Goal: Find specific page/section: Find specific page/section

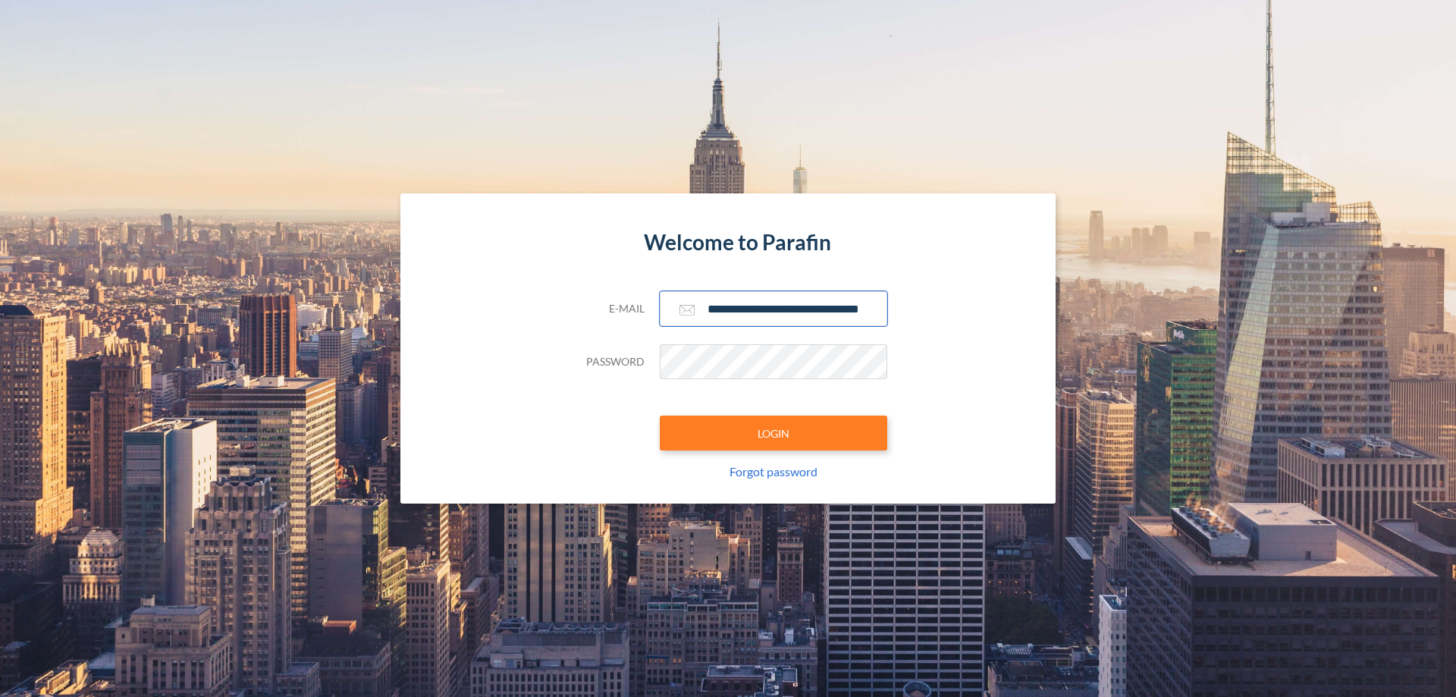
type input "**********"
click at [773, 433] on button "LOGIN" at bounding box center [773, 432] width 227 height 35
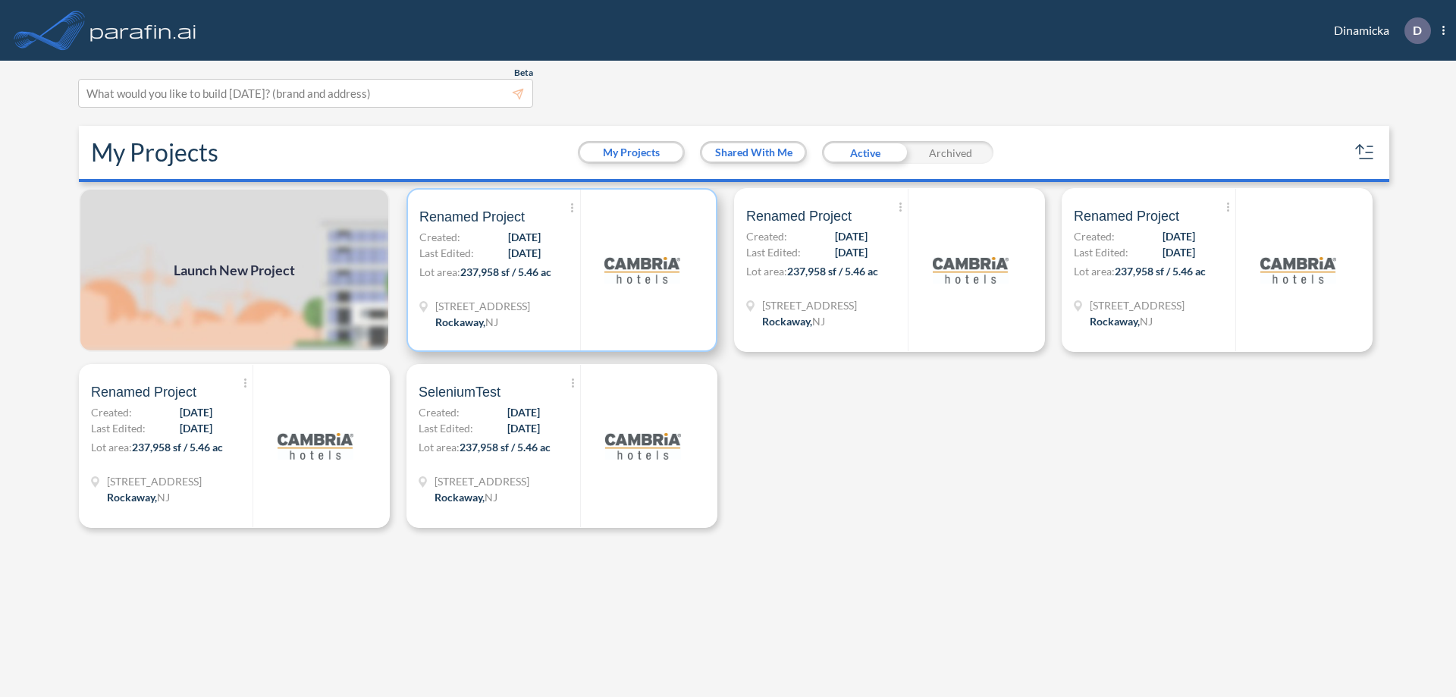
scroll to position [4, 0]
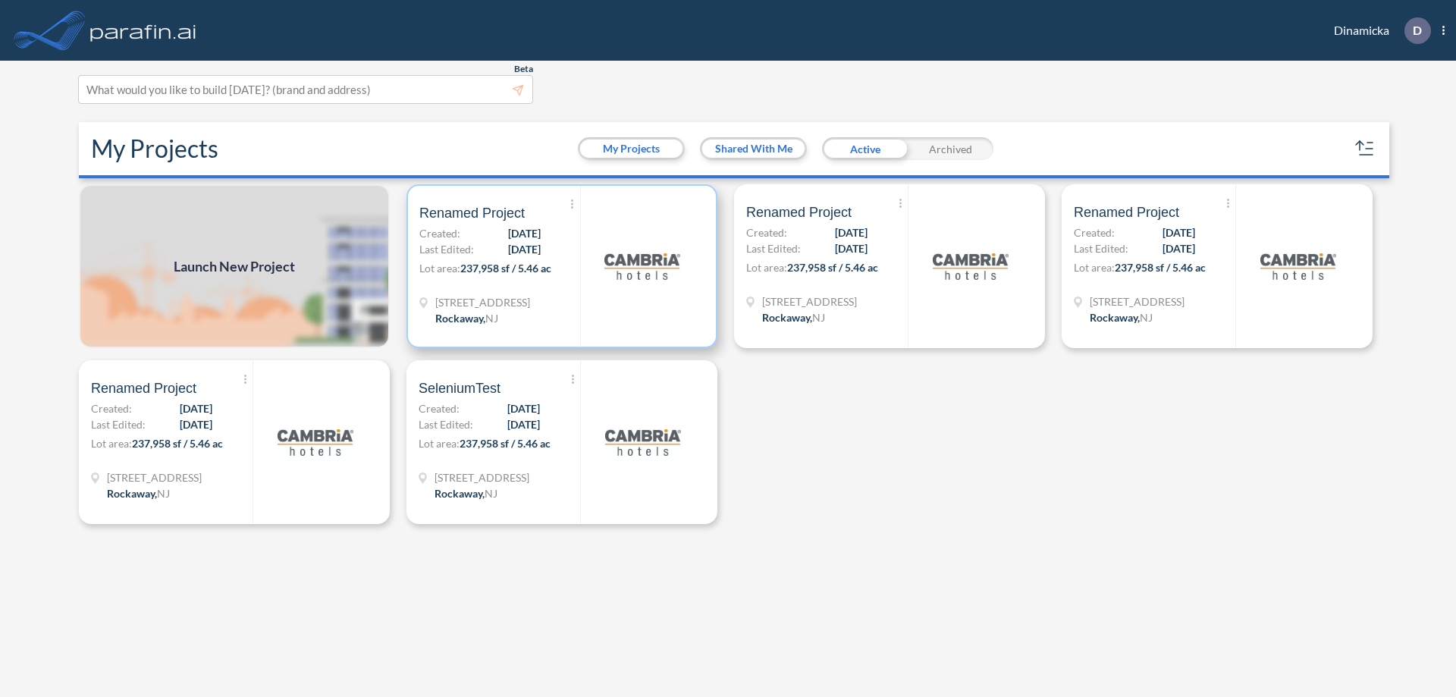
click at [562, 266] on p "Lot area: 237,958 sf / 5.46 ac" at bounding box center [499, 271] width 161 height 22
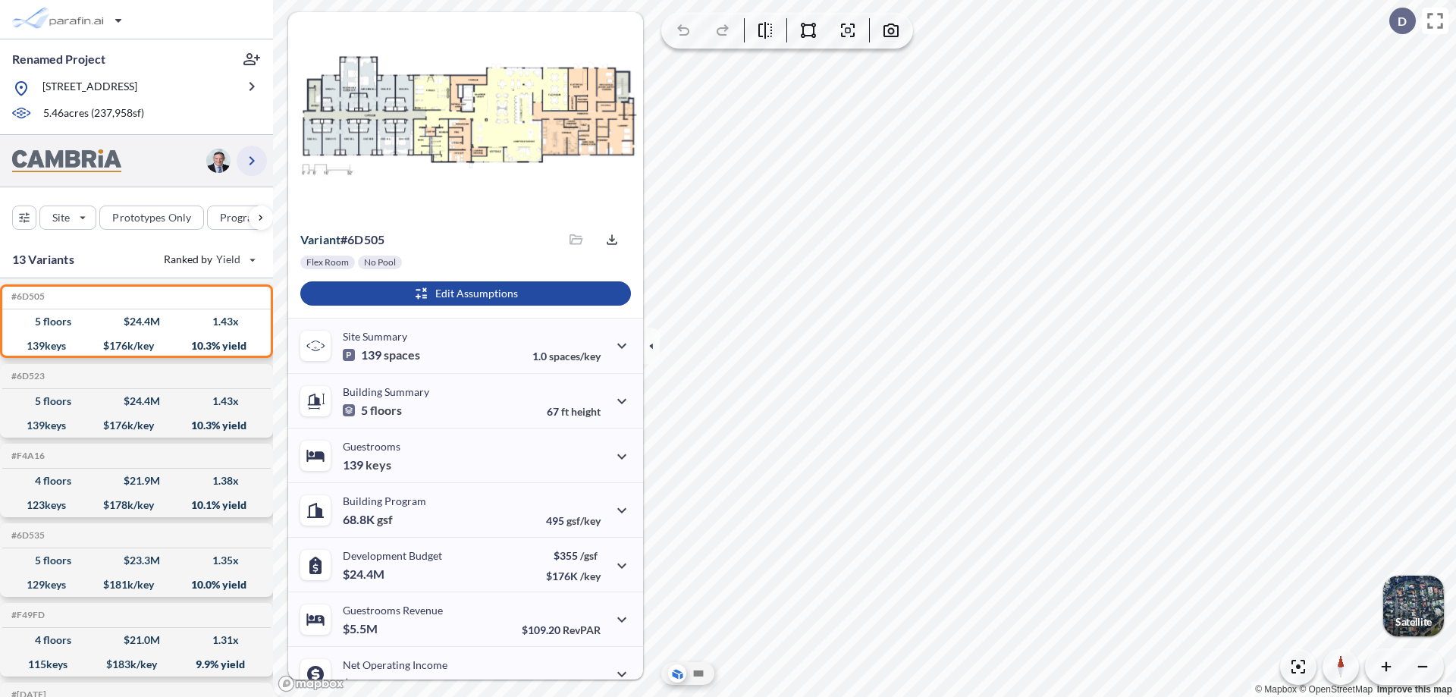
click at [252, 160] on icon "button" at bounding box center [252, 161] width 18 height 18
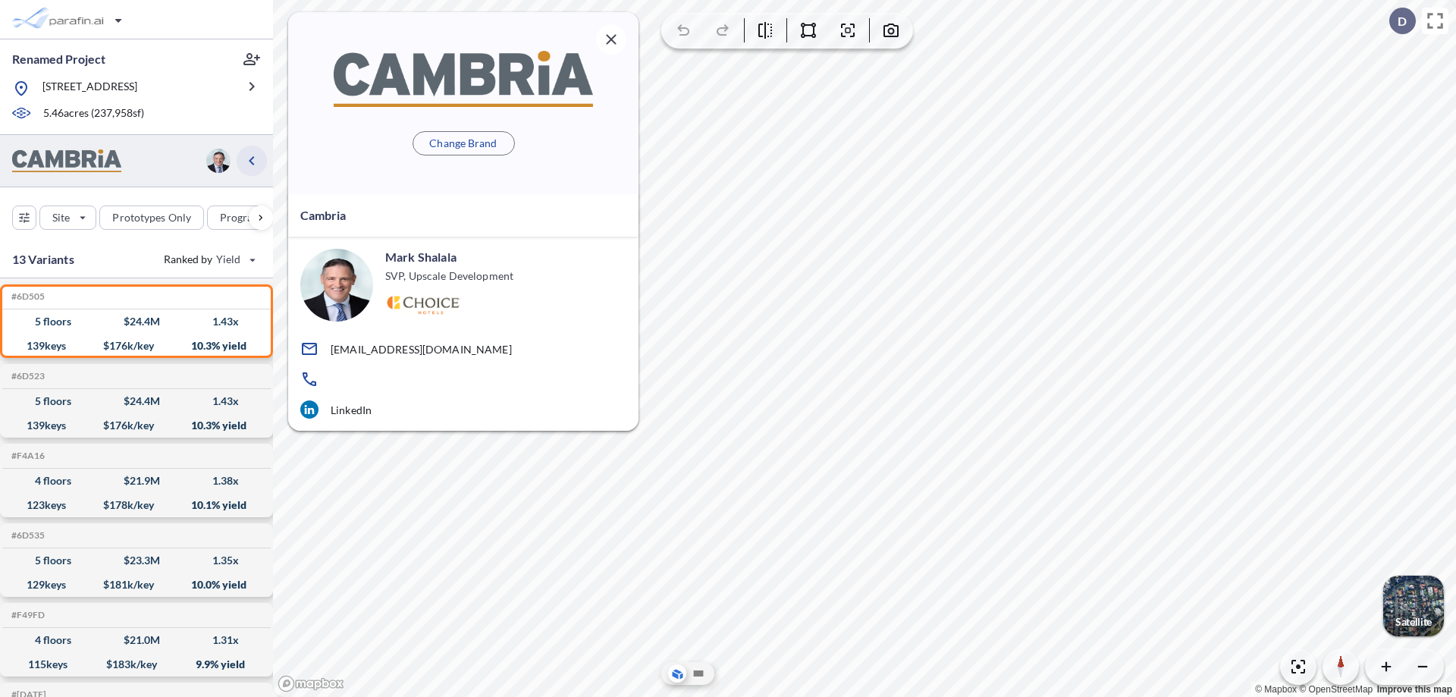
click at [252, 160] on icon "button" at bounding box center [252, 161] width 18 height 18
